Goal: Task Accomplishment & Management: Manage account settings

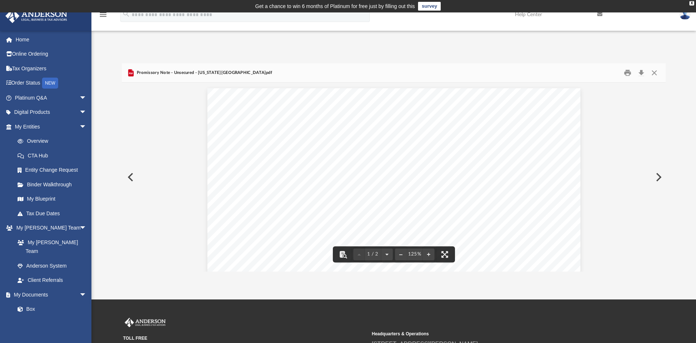
scroll to position [138, 538]
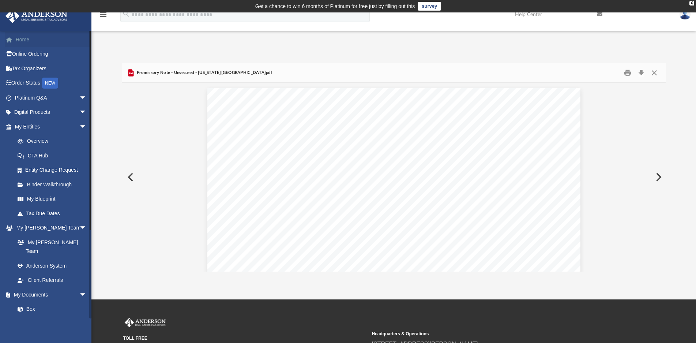
click at [18, 38] on link "Home" at bounding box center [51, 39] width 93 height 15
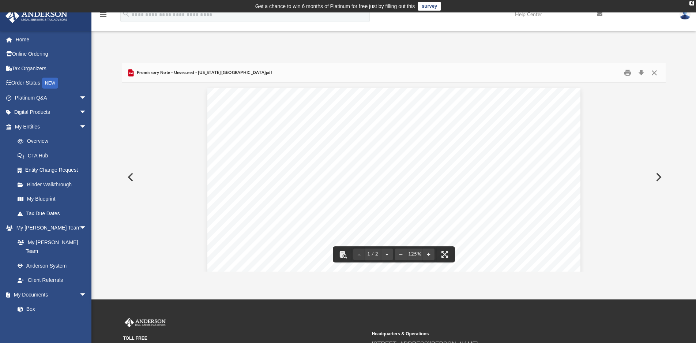
click at [681, 16] on img at bounding box center [685, 14] width 11 height 11
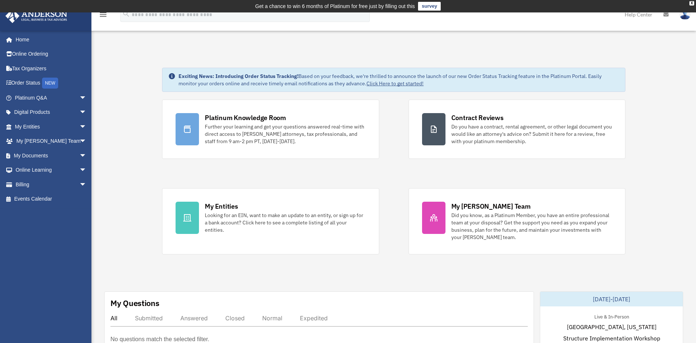
click at [665, 15] on icon at bounding box center [666, 14] width 5 height 5
click at [686, 19] on img at bounding box center [685, 14] width 11 height 11
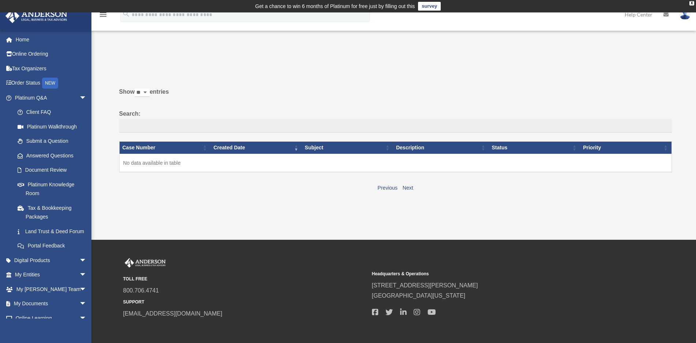
click at [684, 19] on img at bounding box center [685, 14] width 11 height 11
click at [545, 63] on link "Logout" at bounding box center [575, 63] width 73 height 15
